Goal: Task Accomplishment & Management: Use online tool/utility

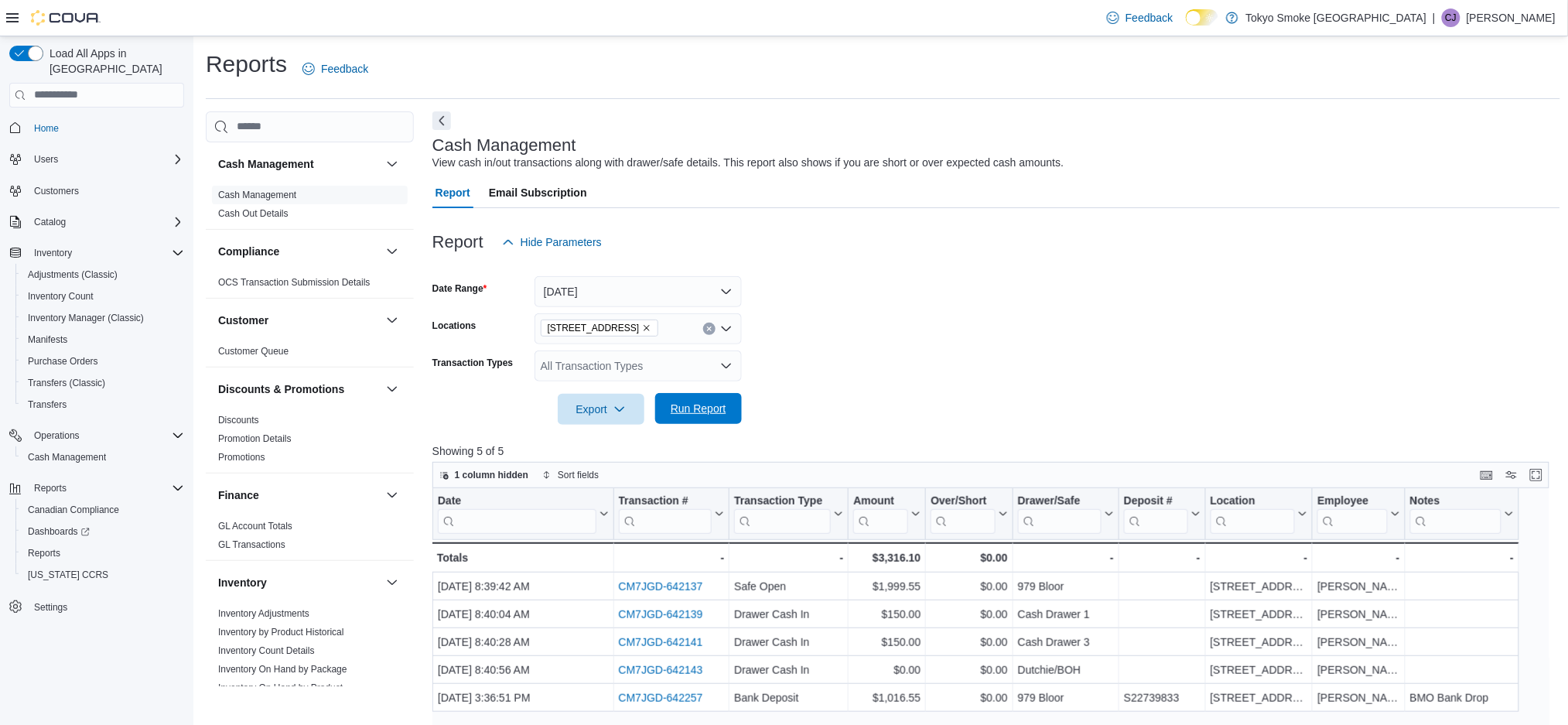
click at [719, 405] on span "Run Report" at bounding box center [698, 409] width 56 height 16
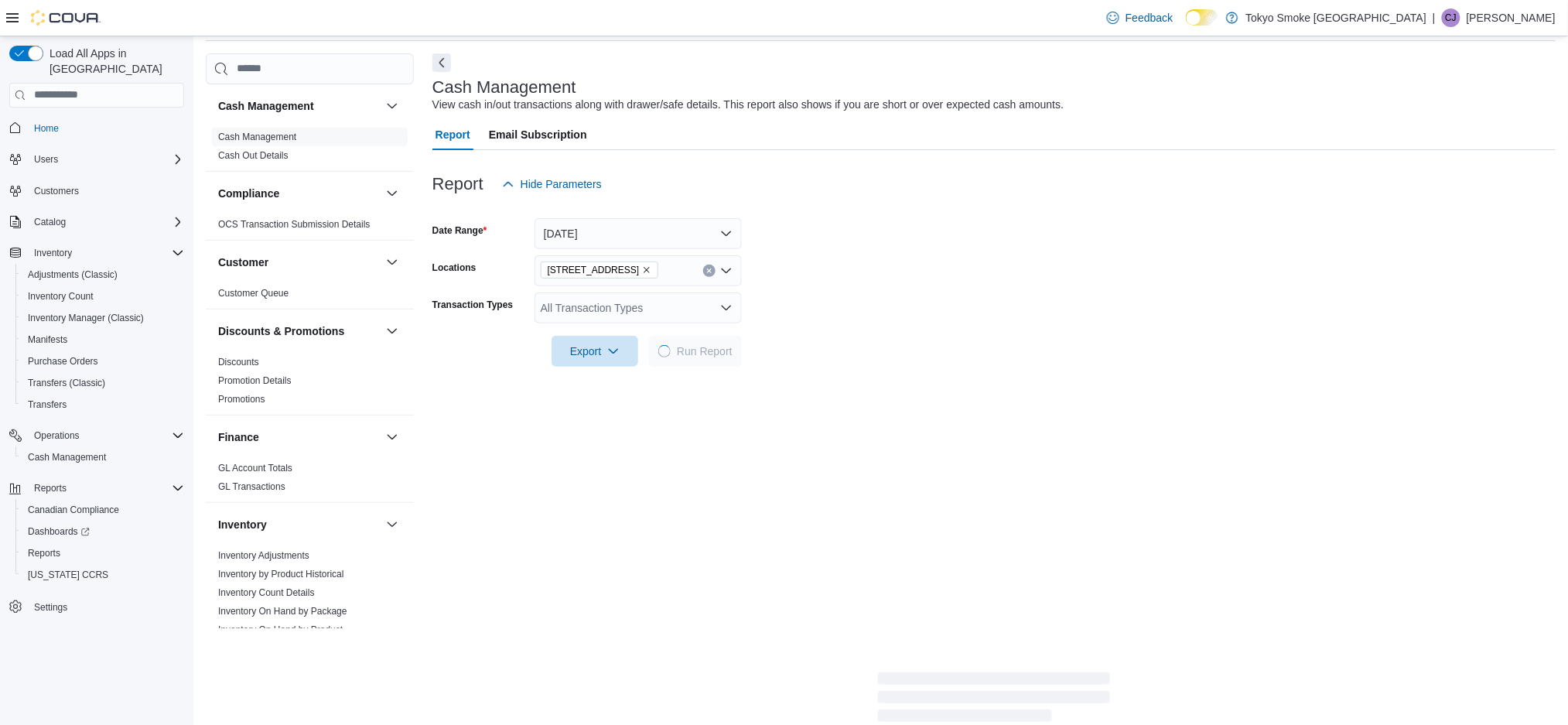
scroll to position [54, 0]
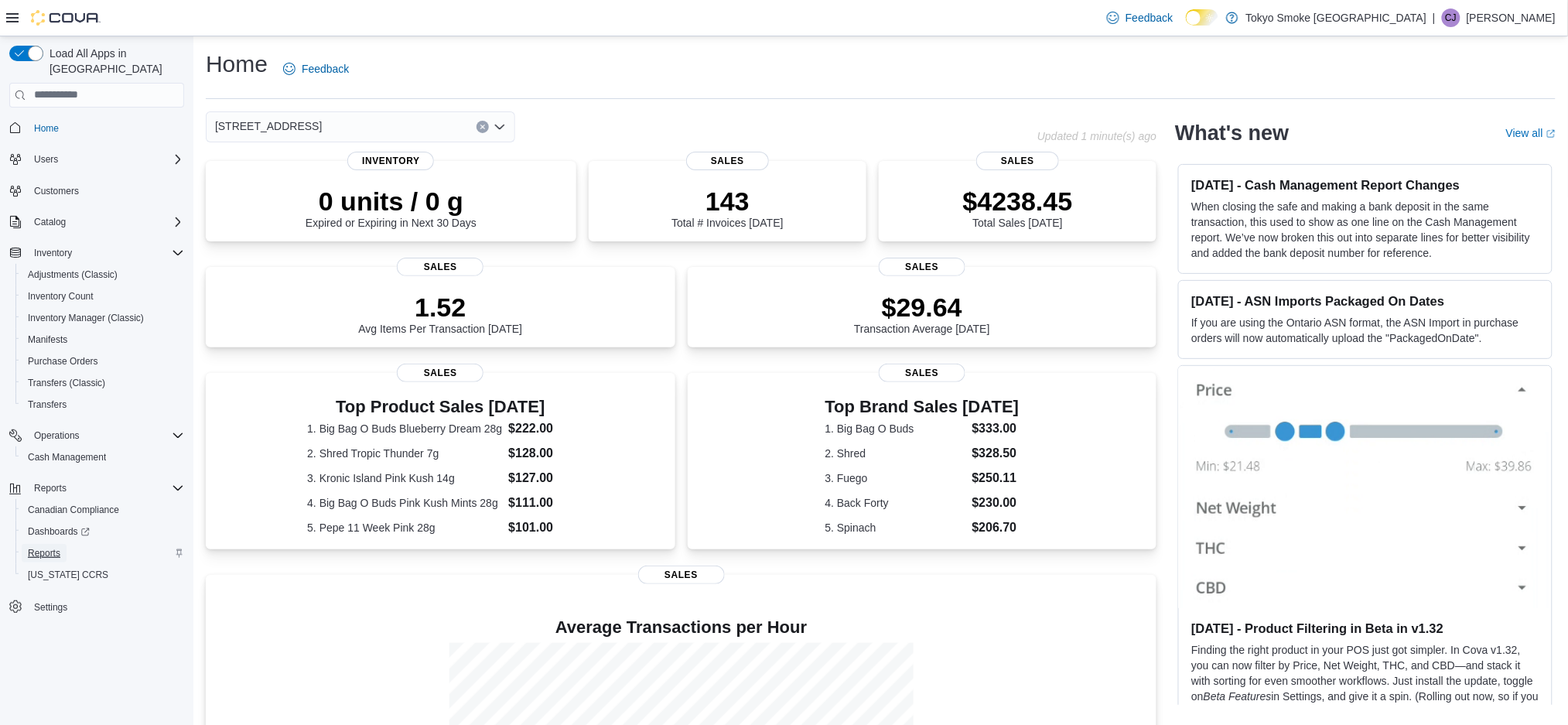
click at [35, 547] on span "Reports" at bounding box center [43, 553] width 32 height 13
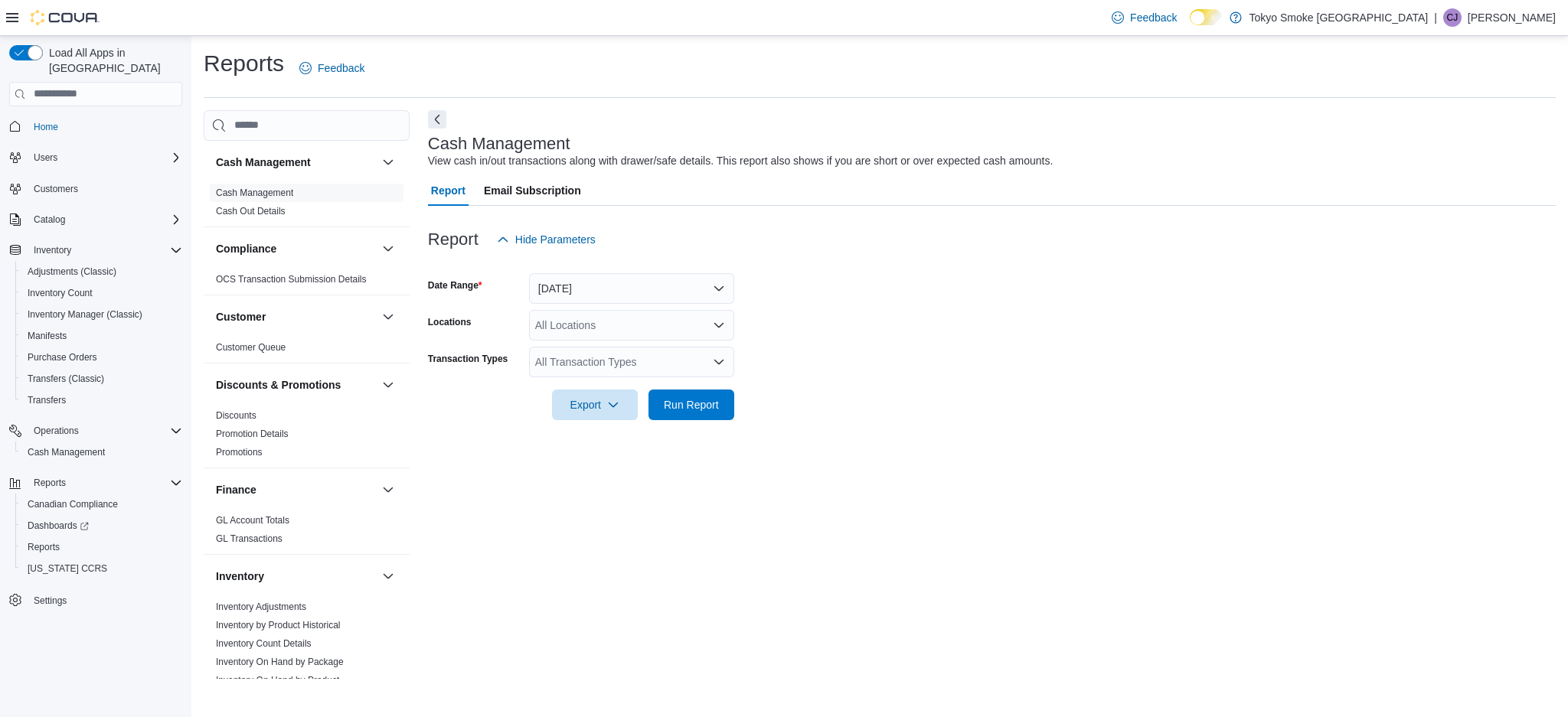
click at [611, 328] on div "All Locations" at bounding box center [632, 325] width 205 height 30
type input "***"
click at [613, 343] on span "979 Bloor St W" at bounding box center [622, 351] width 106 height 16
click at [788, 453] on div "Cash Management View cash in/out transactions along with drawer/safe details. T…" at bounding box center [992, 394] width 1128 height 569
click at [711, 400] on span "Run Report" at bounding box center [691, 405] width 55 height 16
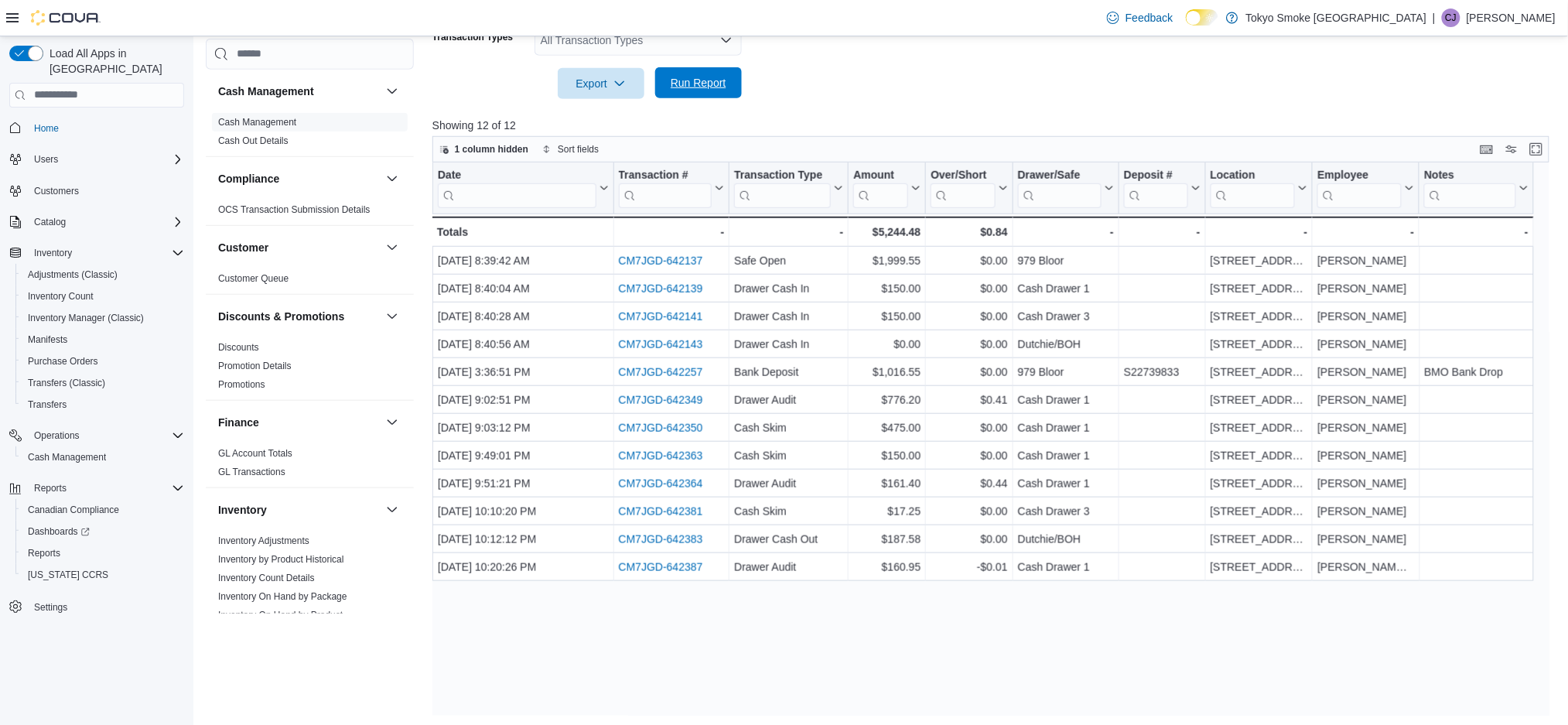
scroll to position [329, 0]
